Goal: Task Accomplishment & Management: Use online tool/utility

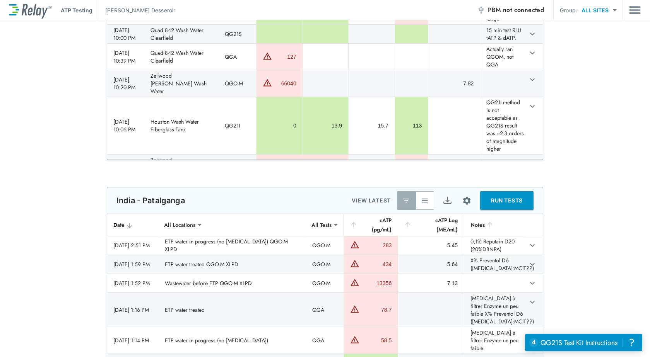
scroll to position [928, 0]
